Goal: Information Seeking & Learning: Learn about a topic

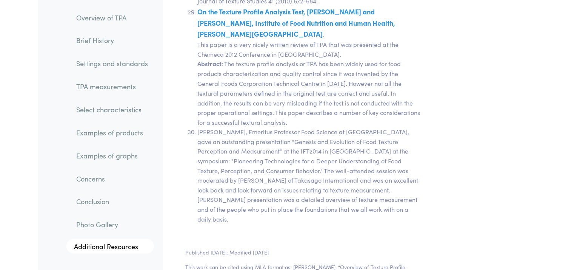
scroll to position [15684, 0]
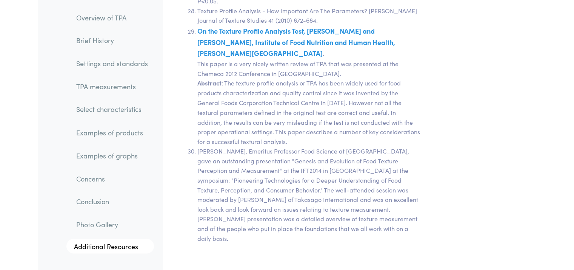
drag, startPoint x: 578, startPoint y: 13, endPoint x: 559, endPoint y: 258, distance: 245.8
drag, startPoint x: 330, startPoint y: 160, endPoint x: 367, endPoint y: 173, distance: 39.0
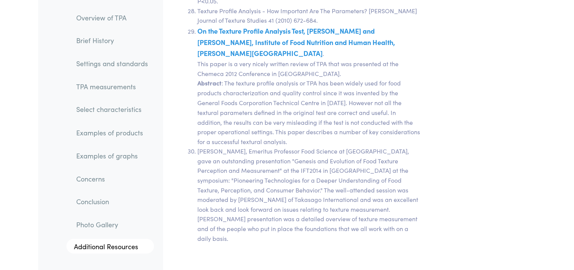
drag, startPoint x: 186, startPoint y: 148, endPoint x: 403, endPoint y: 182, distance: 219.3
copy section "Published [DATE]; Modified [DATE] This work can be cited using MLA format as: […"
